Goal: Find specific fact: Find specific fact

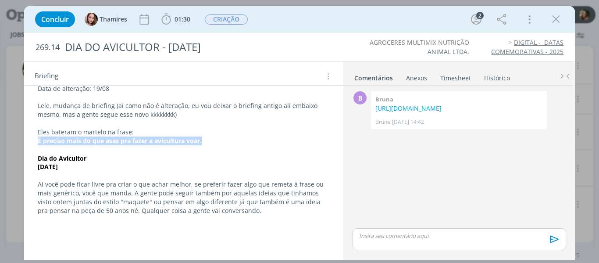
scroll to position [175, 0]
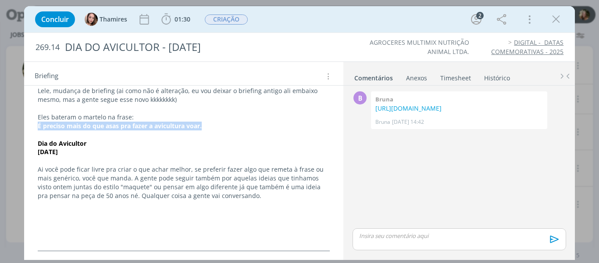
click at [46, 121] on strong "É preciso mais do que asas pra fazer a avicultura voar." at bounding box center [120, 125] width 164 height 8
drag, startPoint x: 36, startPoint y: 124, endPoint x: 220, endPoint y: 131, distance: 184.7
copy strong "É preciso mais do que asas pra fazer a avicultura voar."
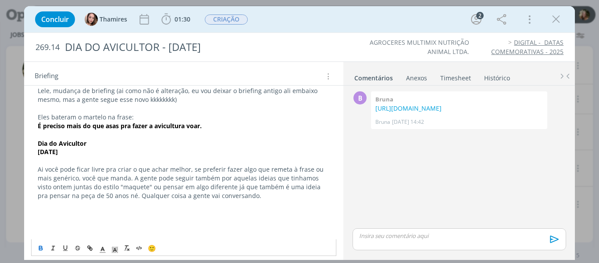
click at [80, 153] on p "[DATE]" at bounding box center [184, 151] width 292 height 9
drag, startPoint x: 34, startPoint y: 144, endPoint x: 86, endPoint y: 160, distance: 54.6
click at [81, 153] on p "[DATE]" at bounding box center [184, 151] width 292 height 9
click at [78, 152] on p "[DATE]" at bounding box center [184, 151] width 292 height 9
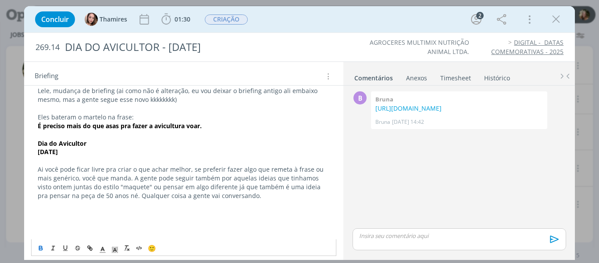
drag, startPoint x: 79, startPoint y: 153, endPoint x: 40, endPoint y: 140, distance: 41.2
click at [58, 149] on strong "[DATE]" at bounding box center [48, 151] width 20 height 8
drag, startPoint x: 76, startPoint y: 152, endPoint x: 36, endPoint y: 156, distance: 40.5
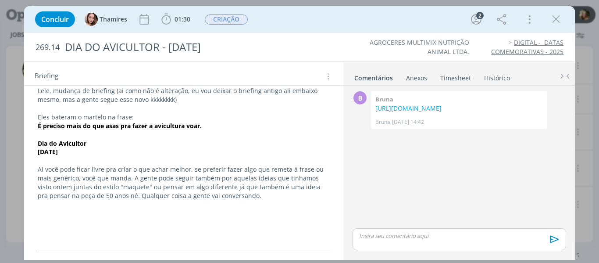
copy strong "[DATE]"
